Goal: Task Accomplishment & Management: Use online tool/utility

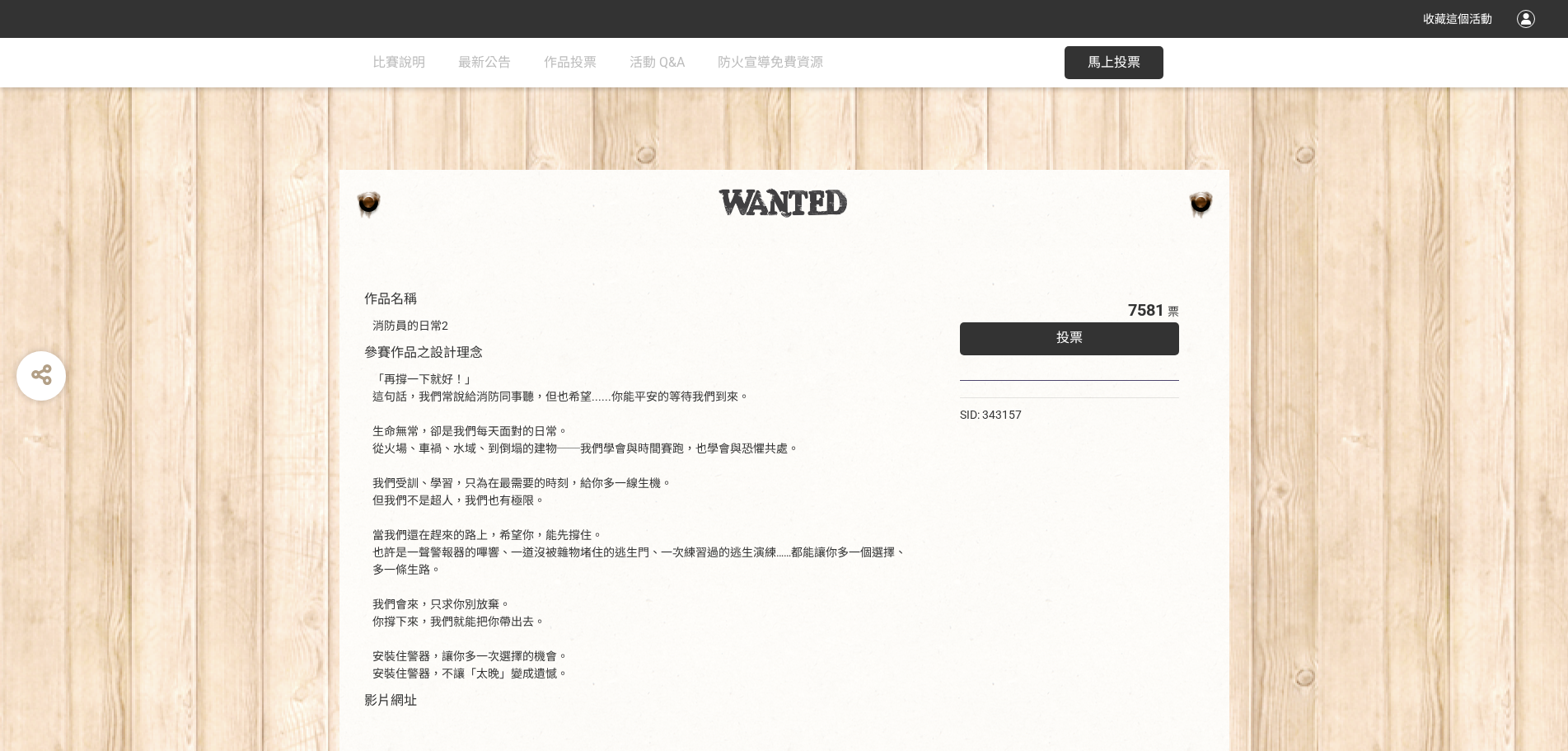
click at [1129, 43] on div "馬上投票" at bounding box center [1113, 63] width 99 height 49
click at [1114, 66] on span "馬上投票" at bounding box center [1114, 62] width 53 height 16
click at [1011, 351] on div "投票" at bounding box center [1070, 339] width 220 height 33
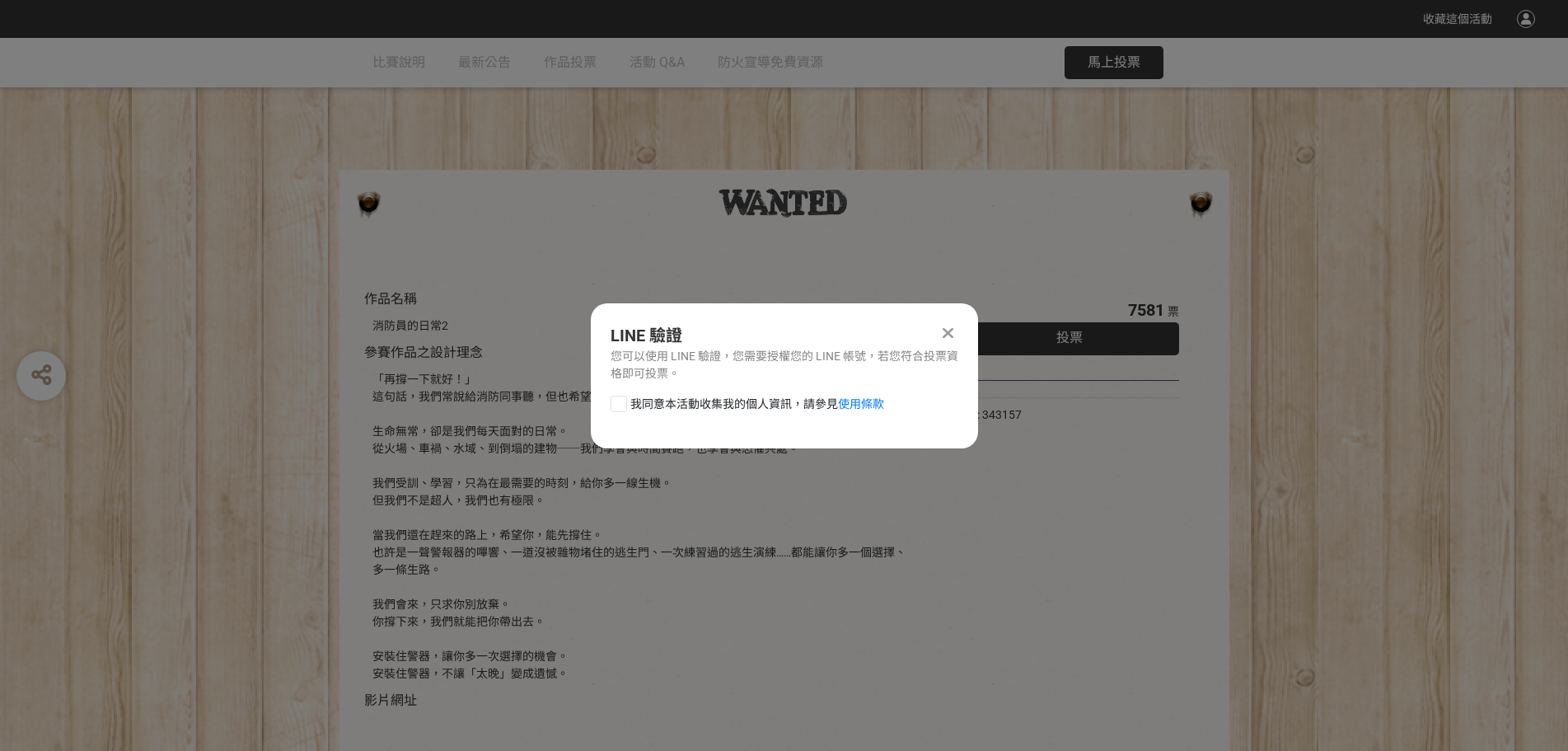
click at [625, 399] on div at bounding box center [619, 403] width 17 height 17
checkbox input "true"
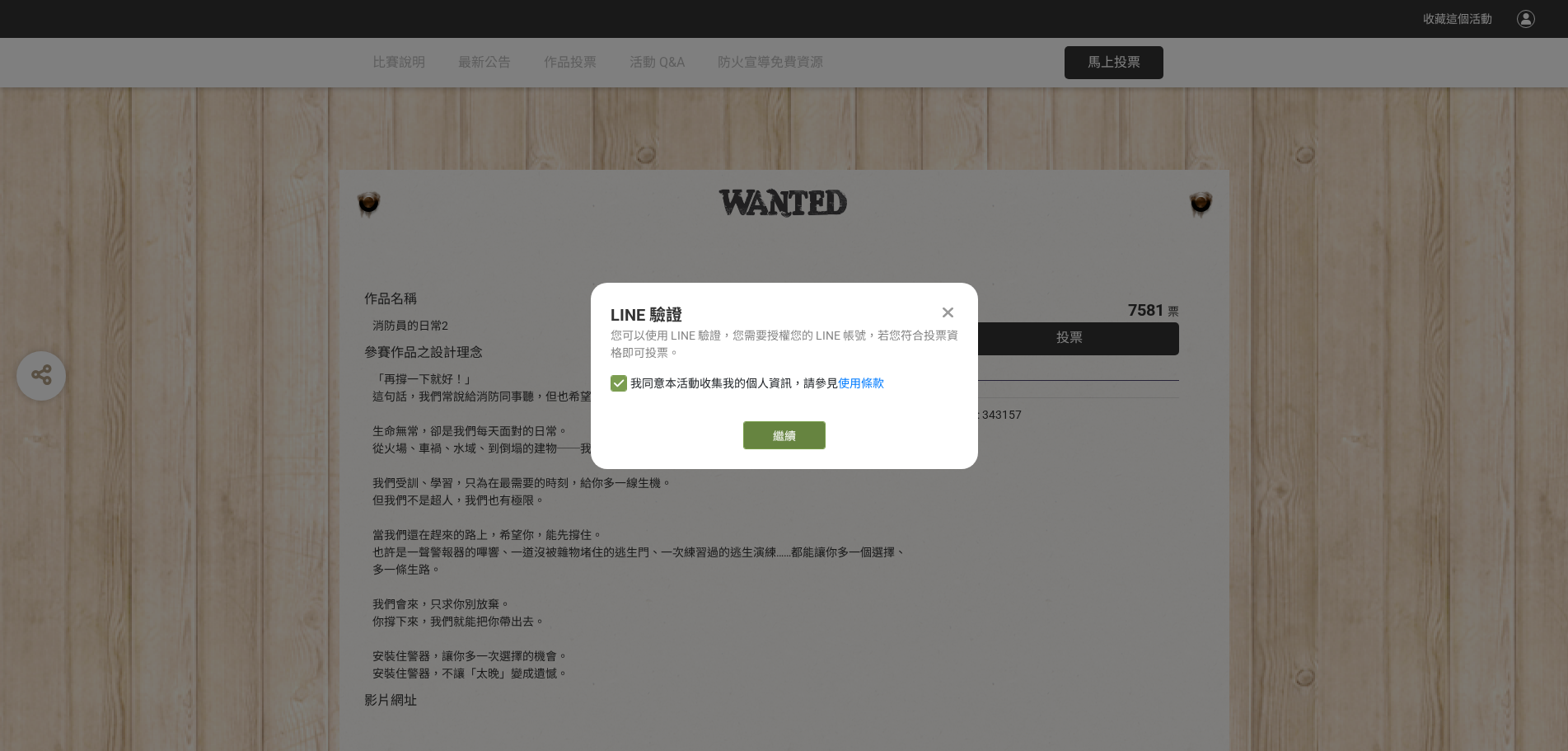
click at [786, 434] on link "繼續" at bounding box center [784, 435] width 82 height 28
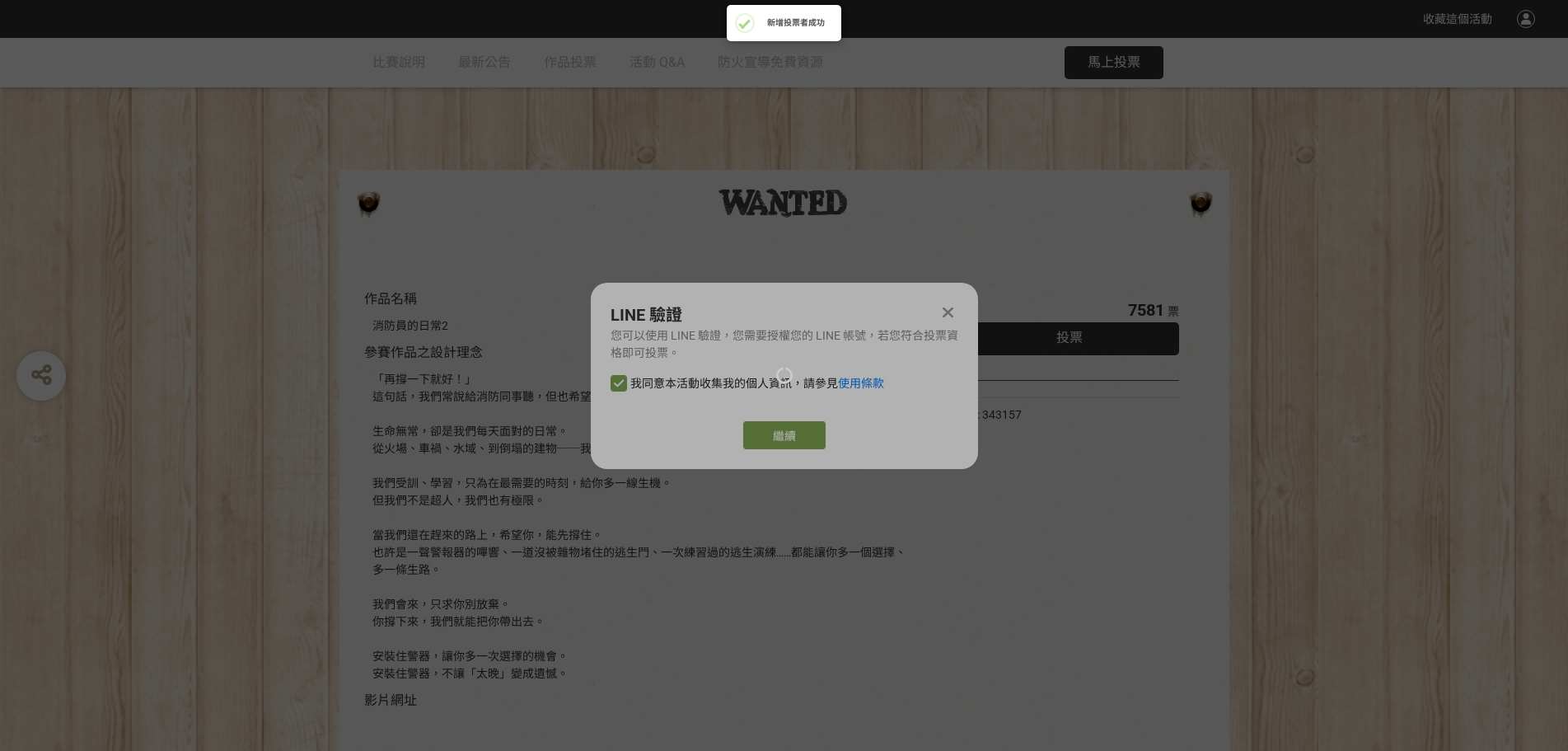
click at [791, 425] on div at bounding box center [784, 375] width 1568 height 751
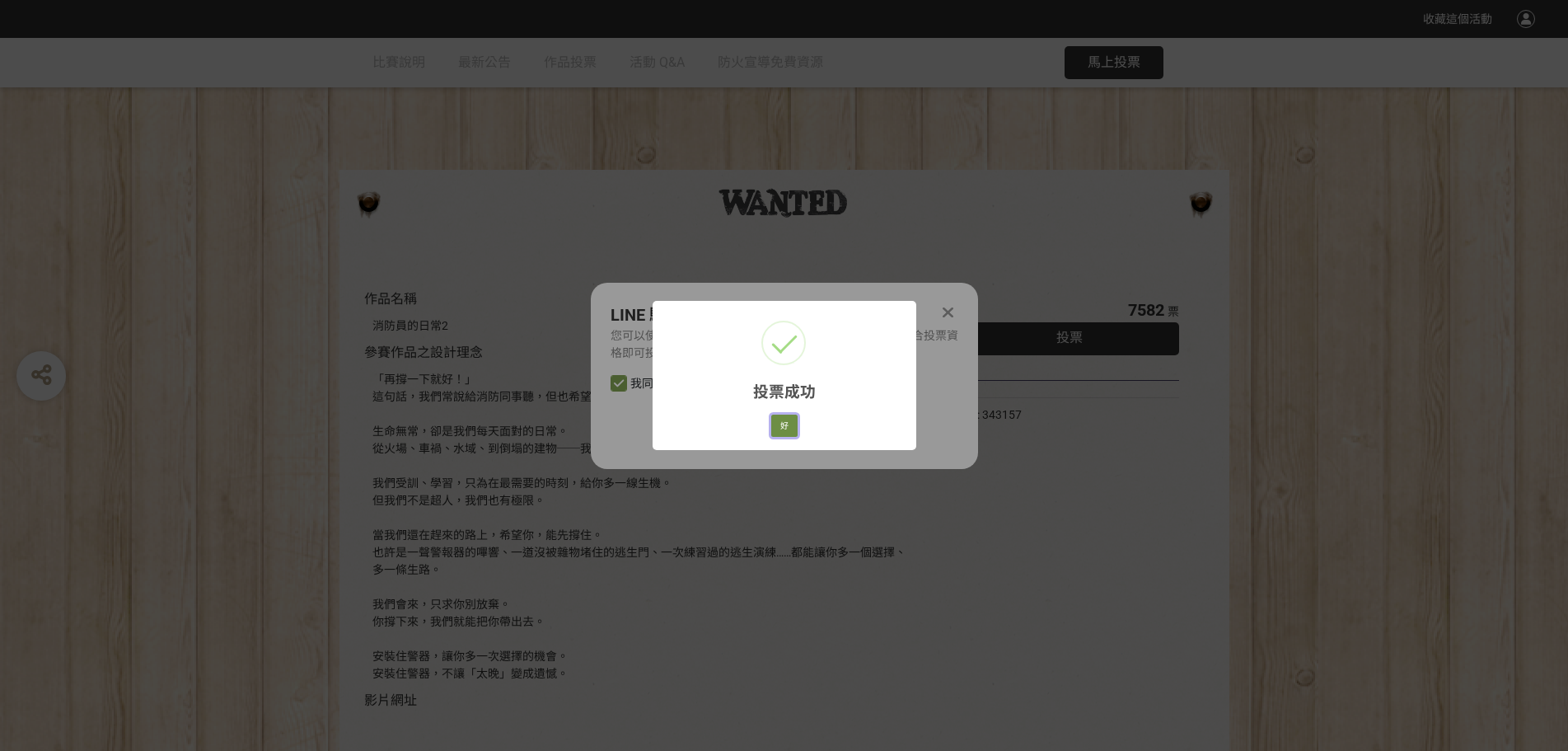
click at [784, 425] on button "好" at bounding box center [784, 425] width 27 height 23
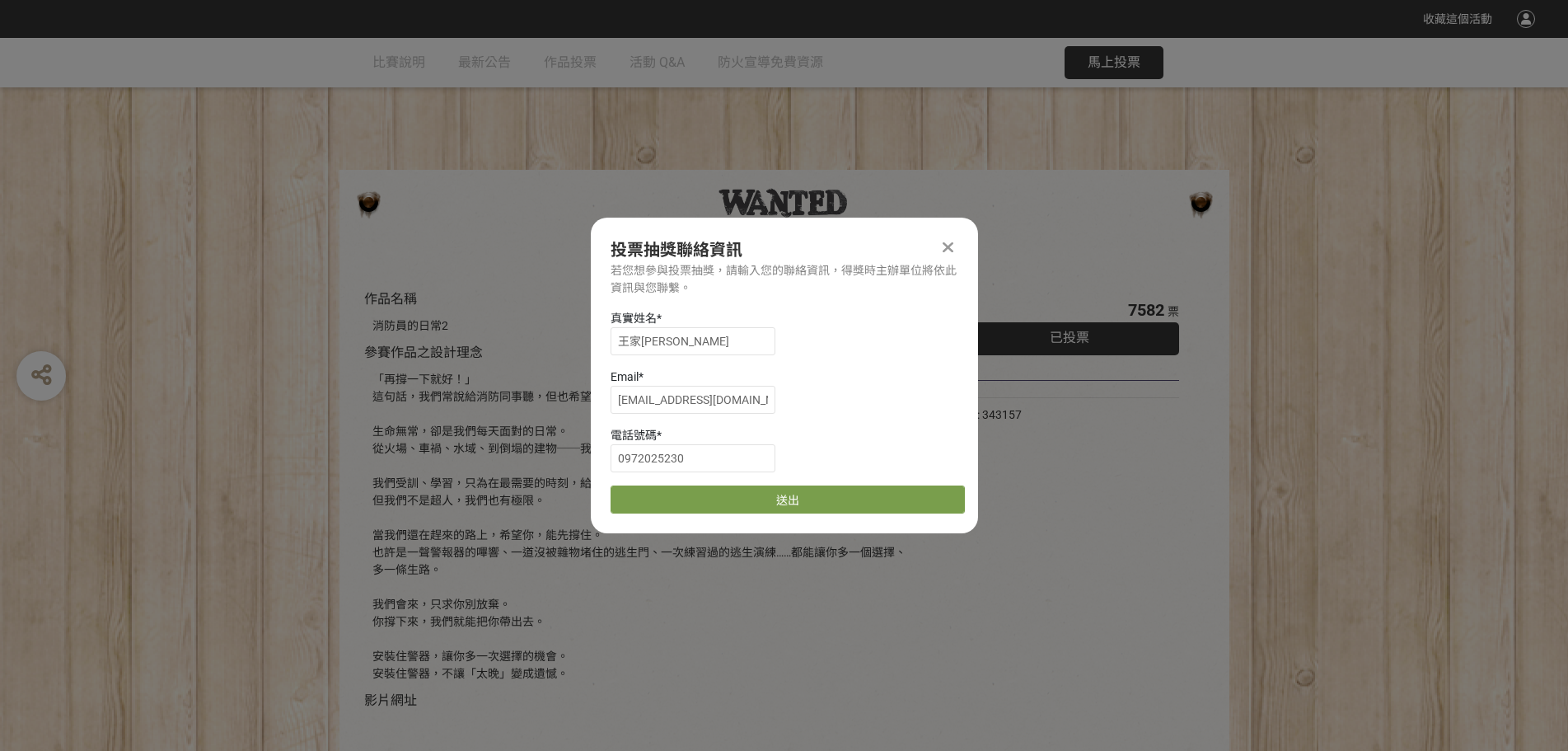
scroll to position [1, 0]
click at [758, 504] on button "送出" at bounding box center [787, 498] width 354 height 28
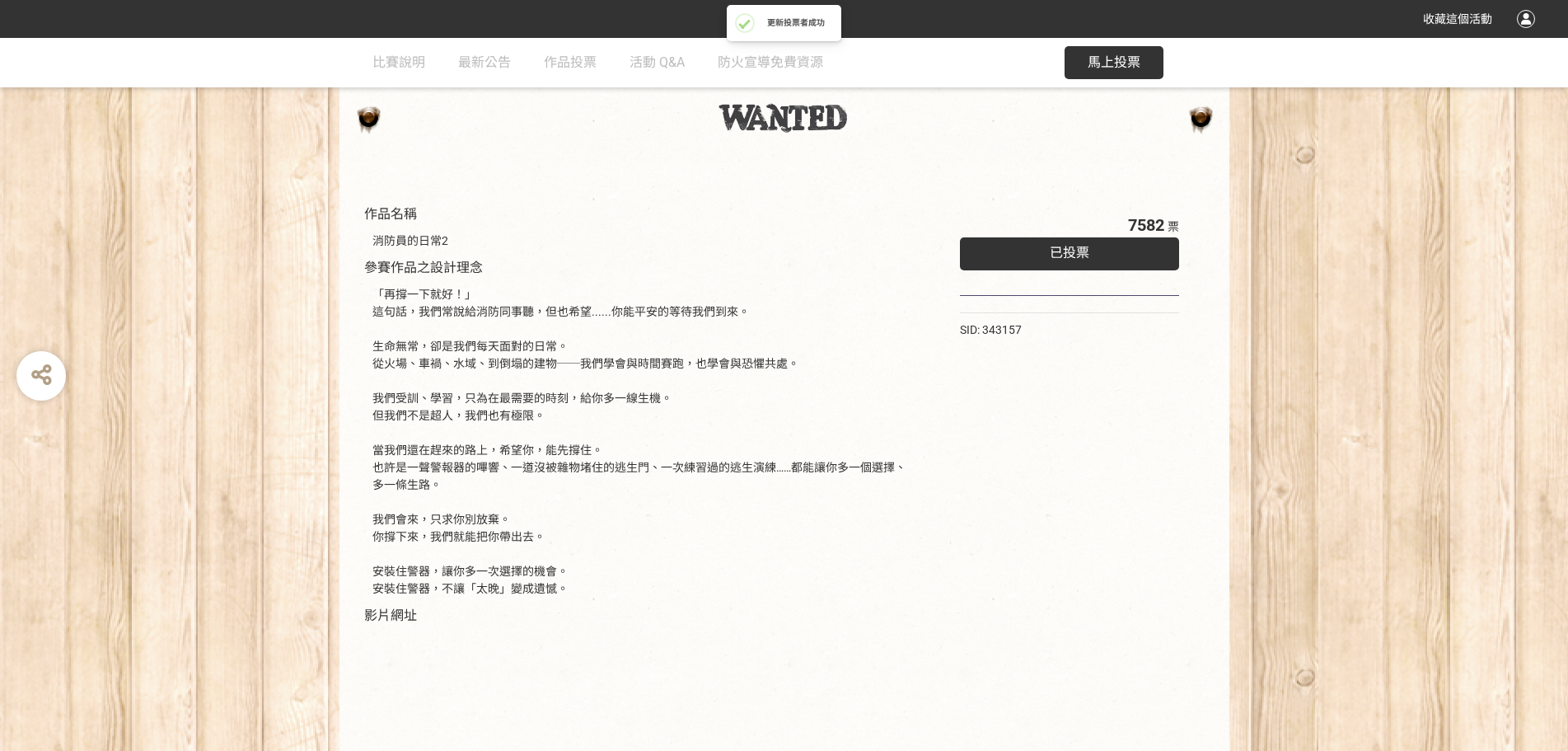
scroll to position [28, 0]
